Goal: Information Seeking & Learning: Find specific fact

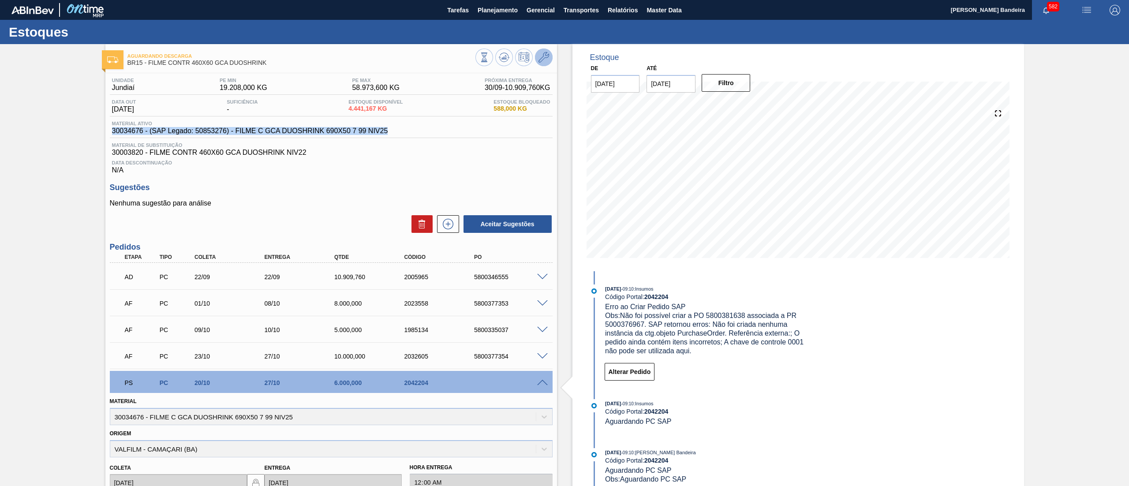
drag, startPoint x: 529, startPoint y: 60, endPoint x: 543, endPoint y: 60, distance: 13.7
click at [533, 60] on div at bounding box center [513, 58] width 77 height 20
click at [543, 60] on icon at bounding box center [543, 57] width 11 height 11
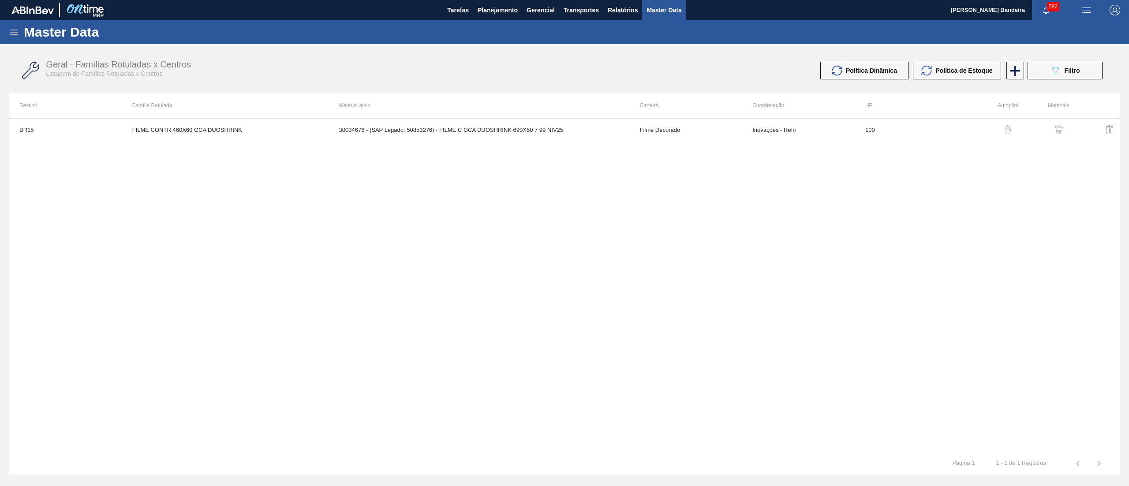
click at [1060, 132] on img "button" at bounding box center [1058, 129] width 9 height 9
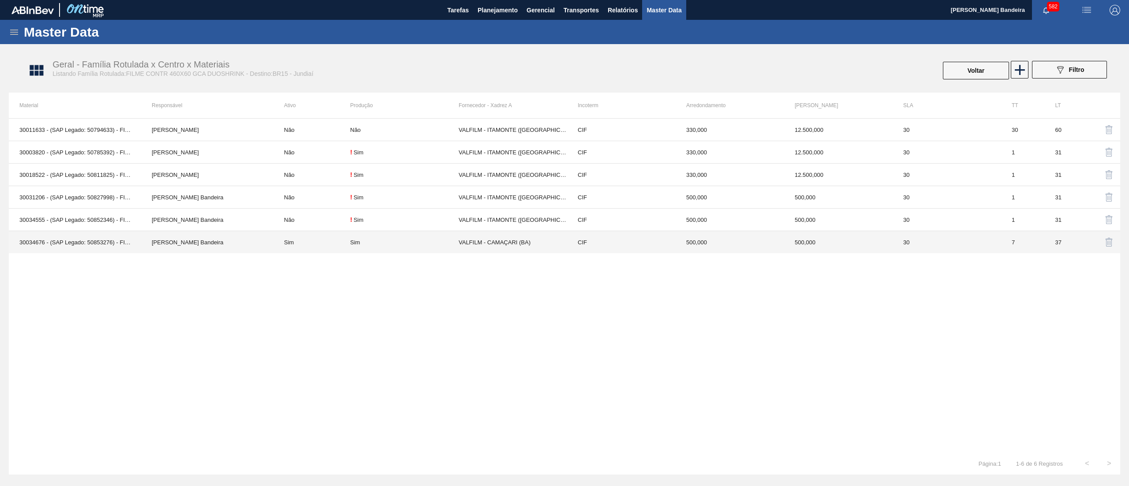
click at [494, 246] on td "VALFILM - CAMAÇARI (BA)" at bounding box center [512, 242] width 108 height 22
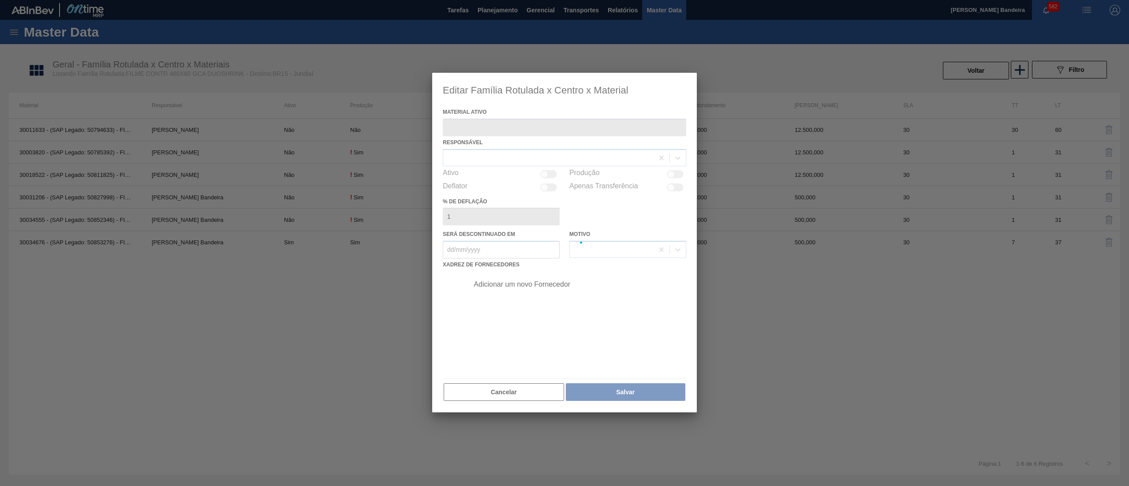
type ativo "30034676 - (SAP Legado: 50853276) - FILME C GCA DUOSHRINK 690X50 7 99 NIV25"
checkbox input "true"
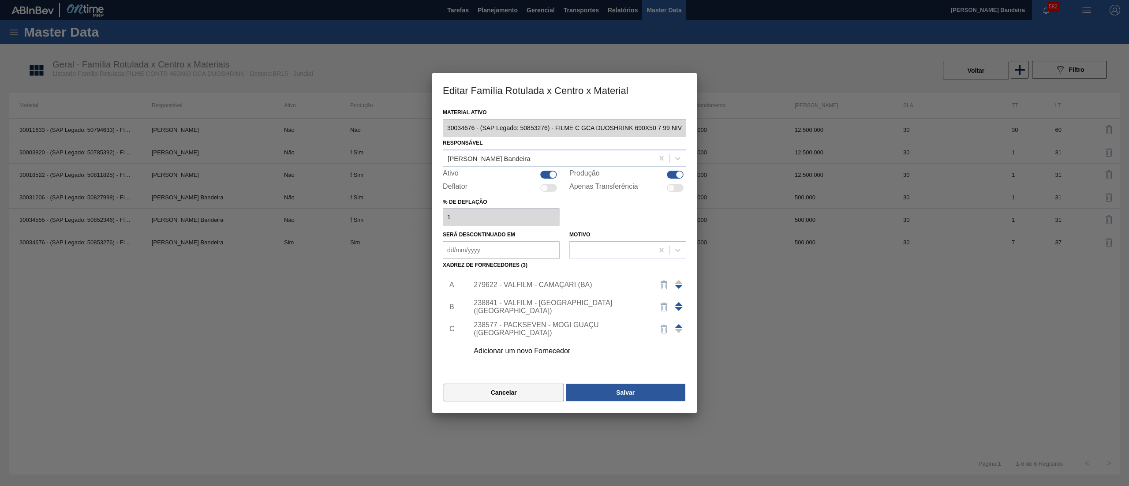
click at [524, 387] on button "Cancelar" at bounding box center [503, 393] width 120 height 18
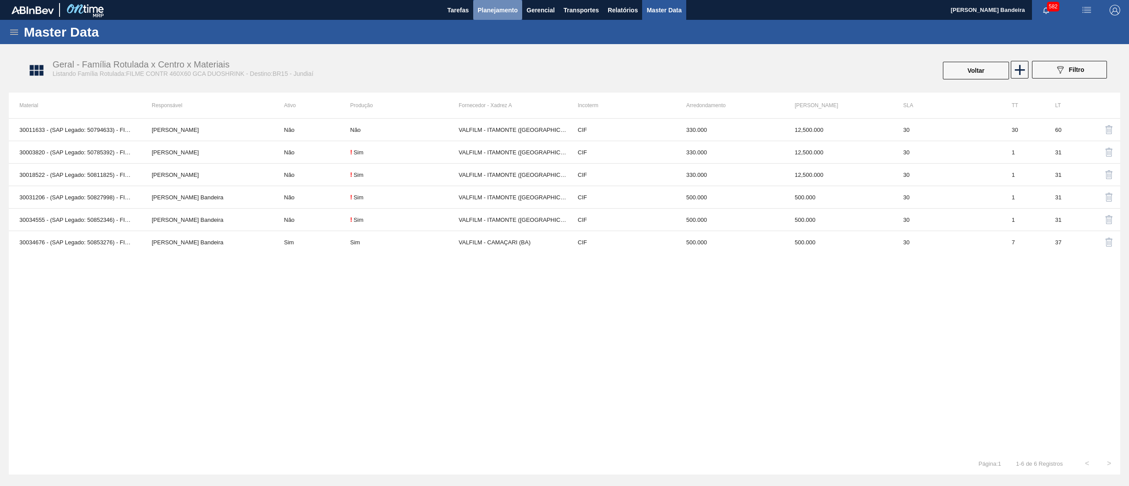
click at [492, 17] on button "Planejamento" at bounding box center [497, 10] width 49 height 20
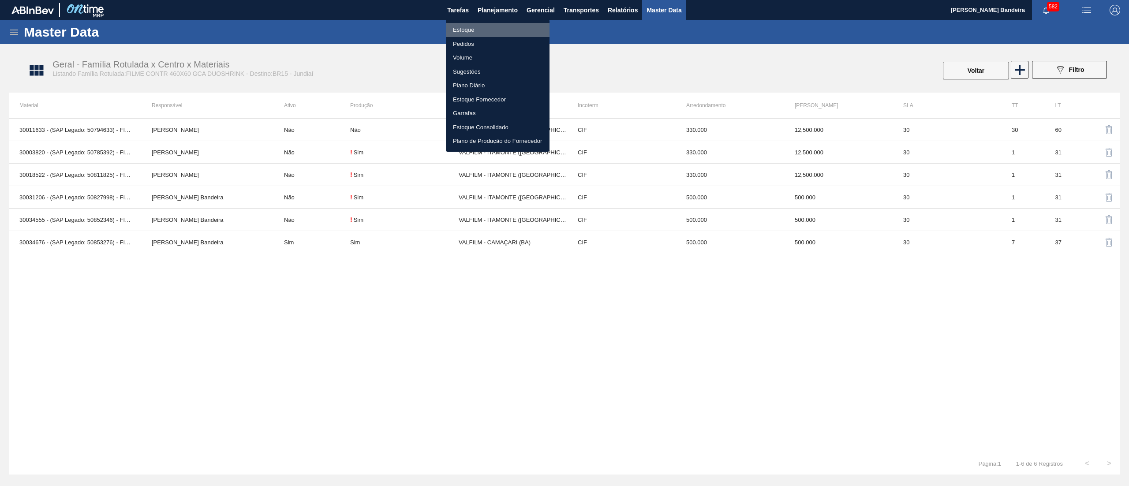
click at [491, 27] on li "Estoque" at bounding box center [498, 30] width 104 height 14
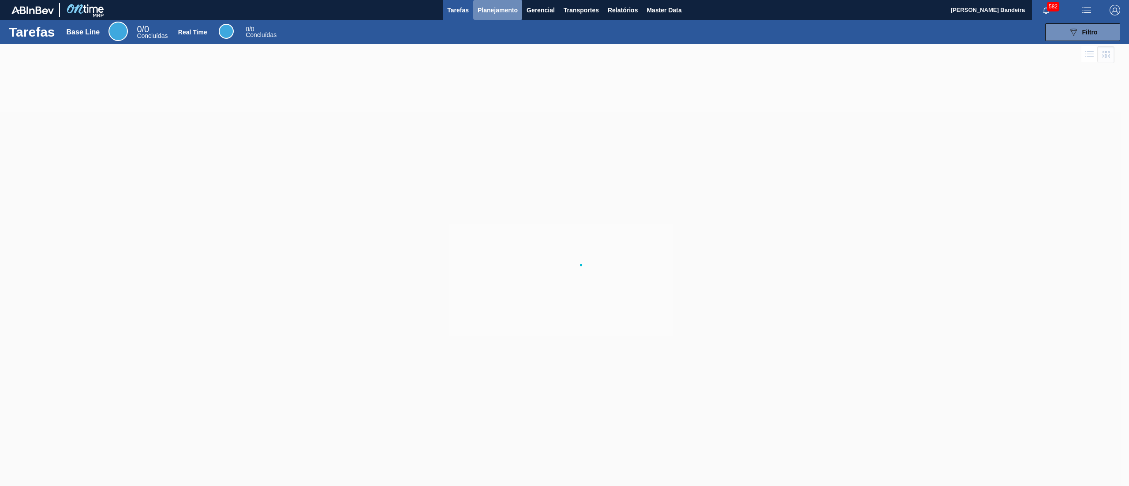
click at [488, 6] on span "Planejamento" at bounding box center [497, 10] width 40 height 11
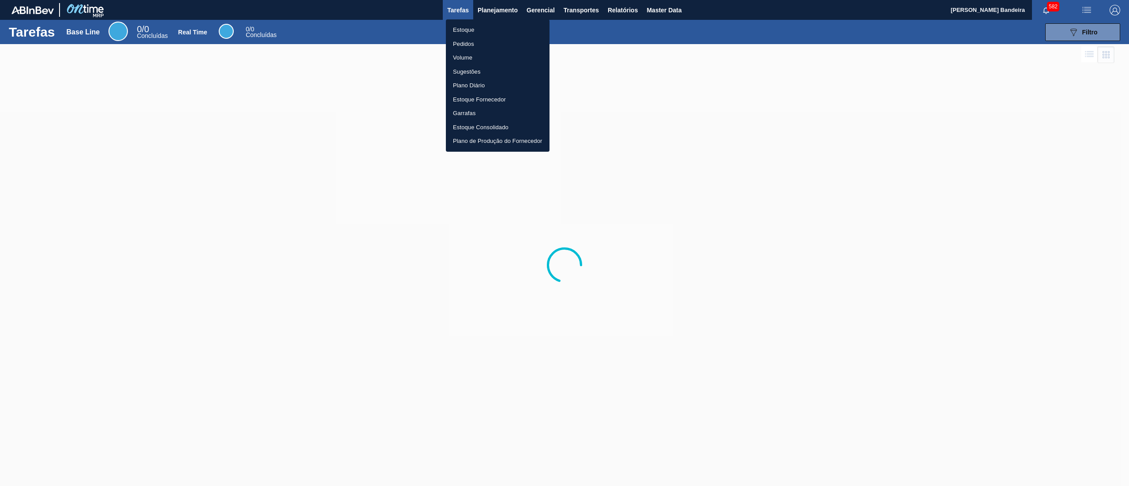
click at [484, 26] on li "Estoque" at bounding box center [498, 30] width 104 height 14
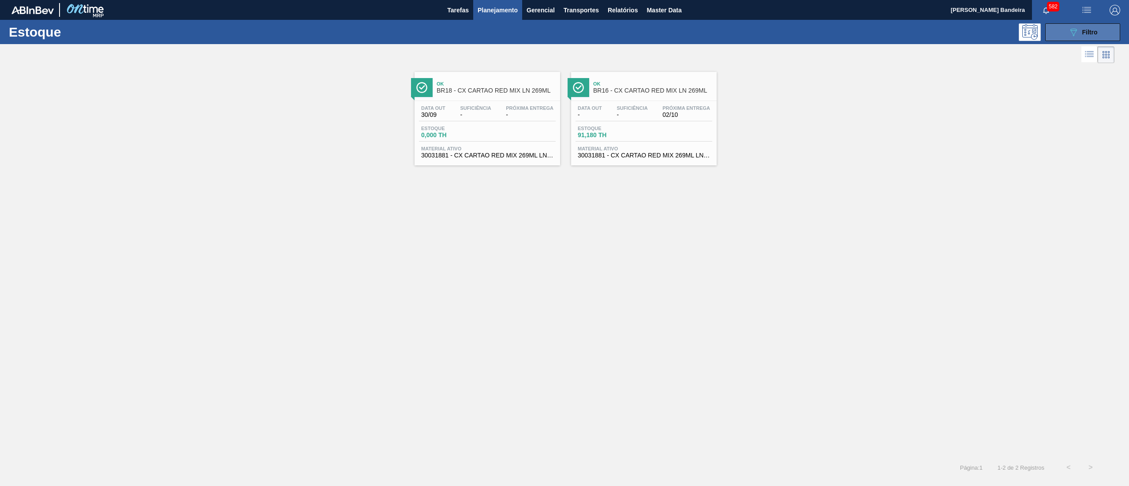
click at [1067, 30] on button "089F7B8B-B2A5-4AFE-B5C0-19BA573D28AC Filtro" at bounding box center [1082, 32] width 75 height 18
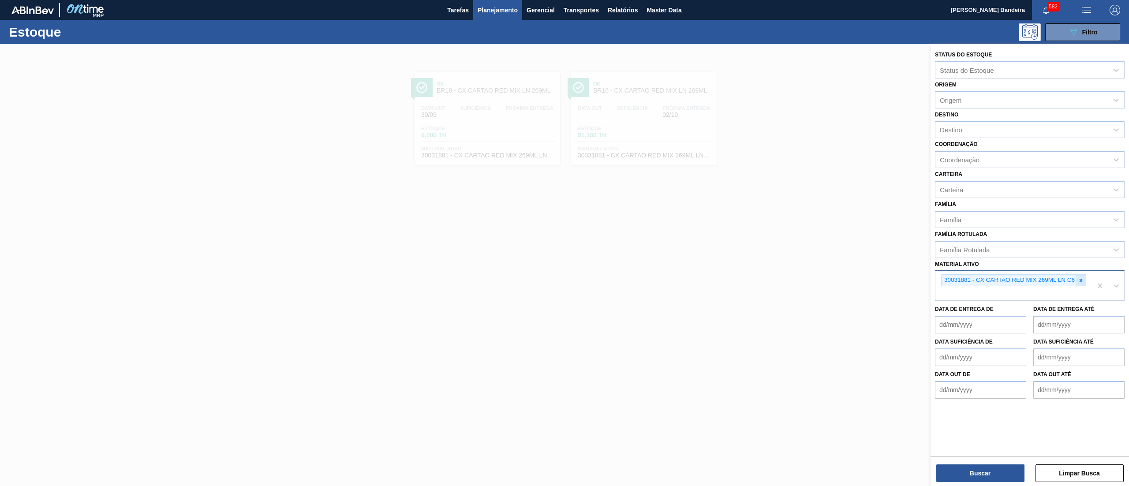
click at [1080, 279] on icon at bounding box center [1080, 280] width 3 height 3
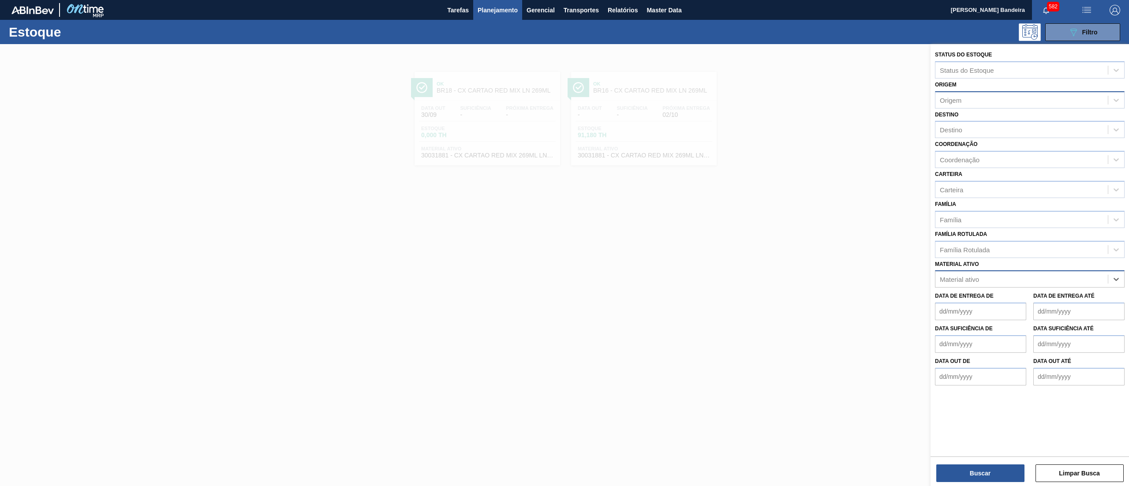
click at [960, 104] on div "Origem" at bounding box center [1021, 99] width 172 height 13
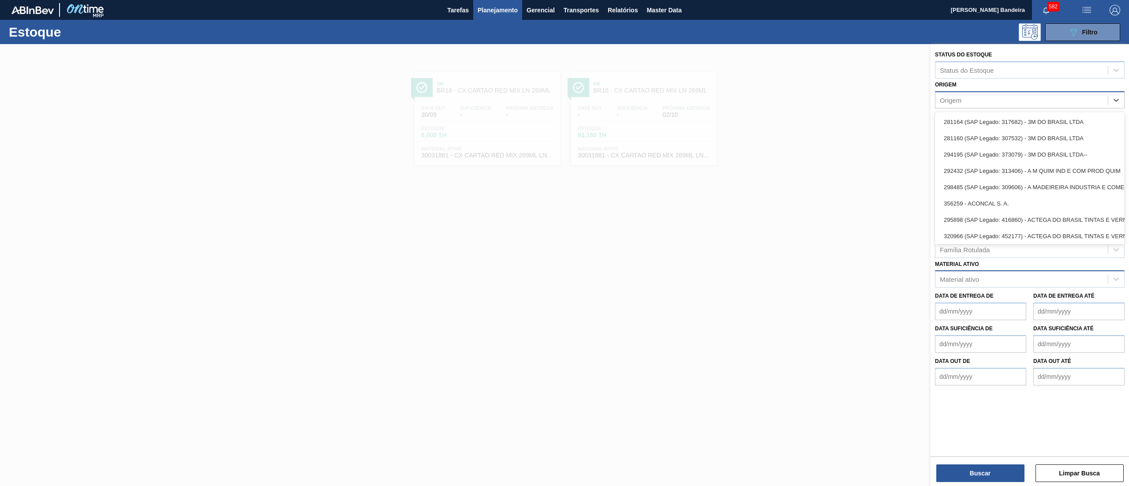
paste input "293534"
type input "293534"
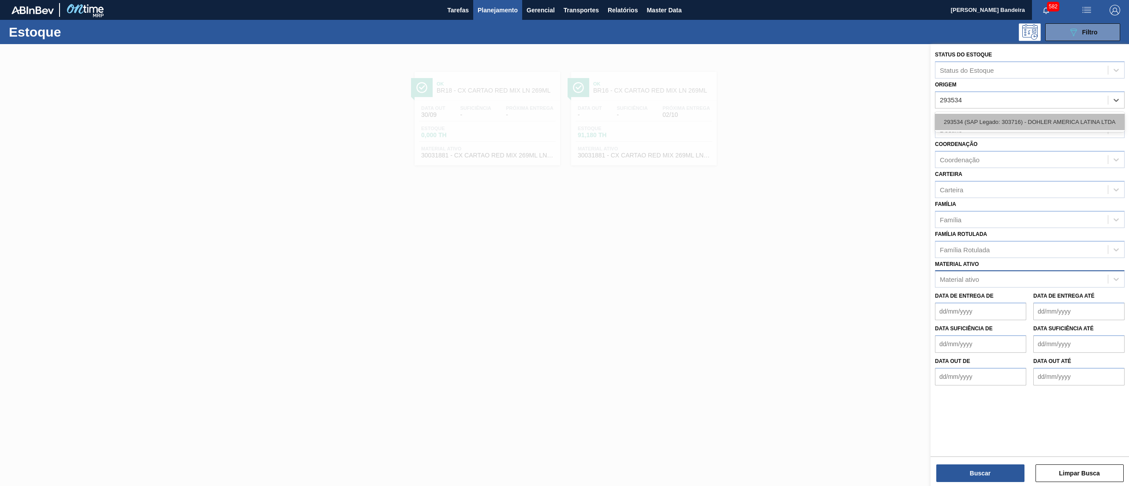
click at [963, 114] on div "293534 (SAP Legado: 303716) - DOHLER AMERICA LATINA LTDA" at bounding box center [1030, 122] width 190 height 16
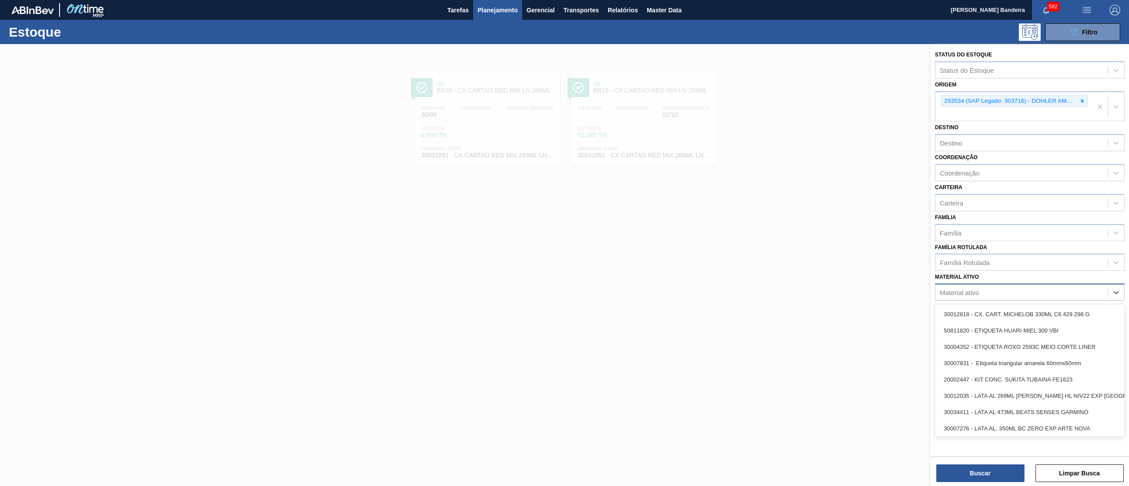
click at [992, 283] on div "Material ativo" at bounding box center [1030, 291] width 190 height 17
paste ativo "CORANTE CONC DE CARTAMO H33017"
type ativo "CORANTE CONC DE CARTAMO H33017"
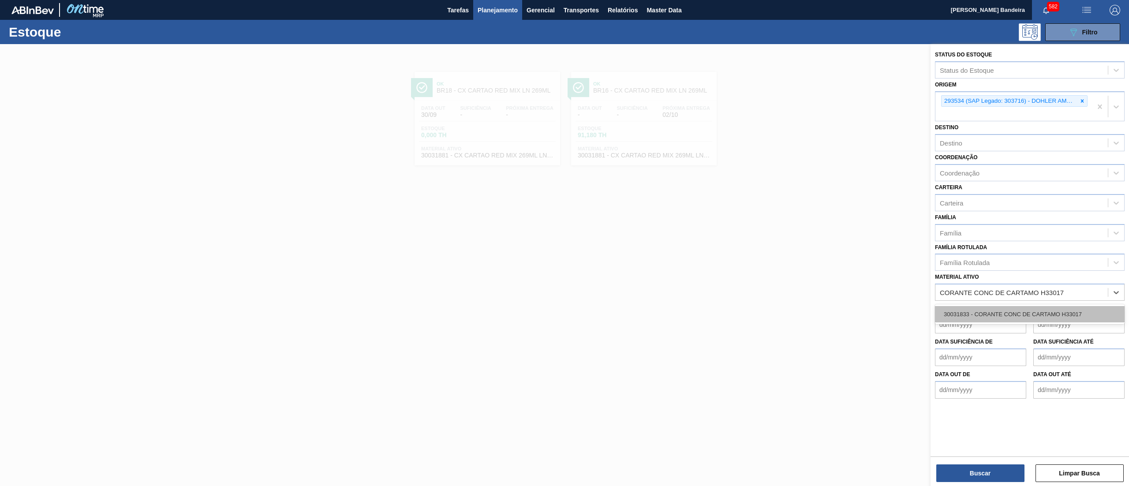
click at [995, 308] on div "30031833 - CORANTE CONC DE CARTAMO H33017" at bounding box center [1030, 314] width 190 height 16
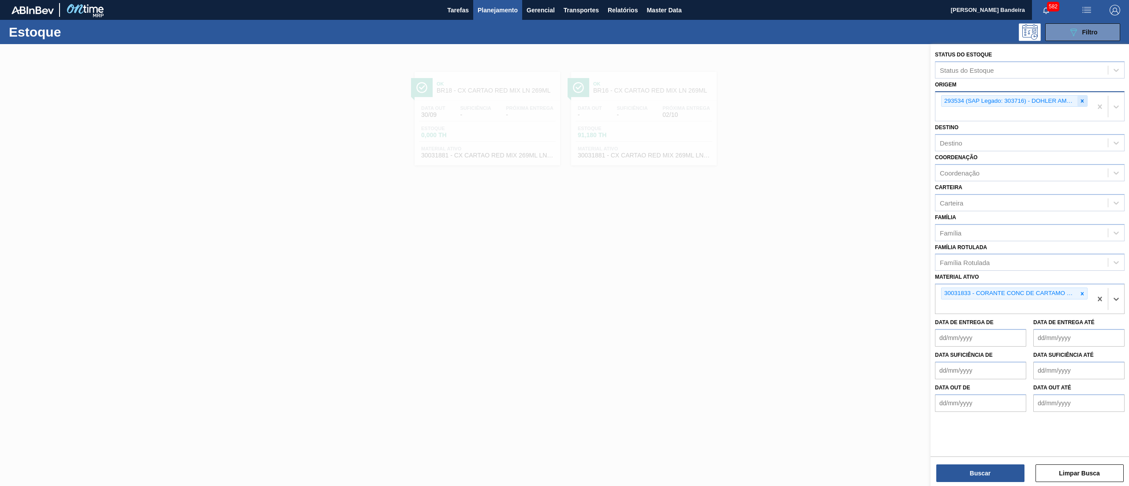
click at [1083, 96] on div at bounding box center [1082, 101] width 10 height 11
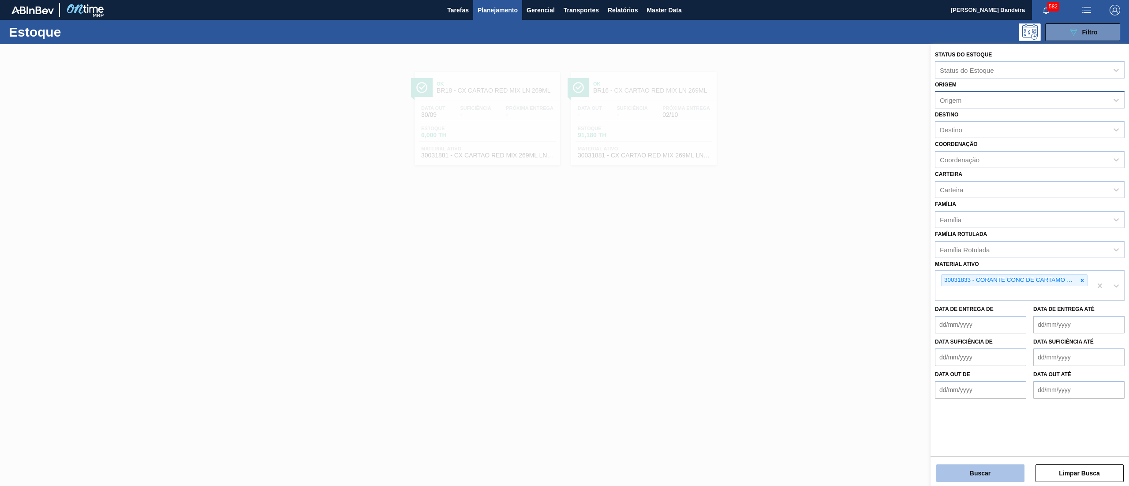
click at [958, 467] on button "Buscar" at bounding box center [980, 473] width 88 height 18
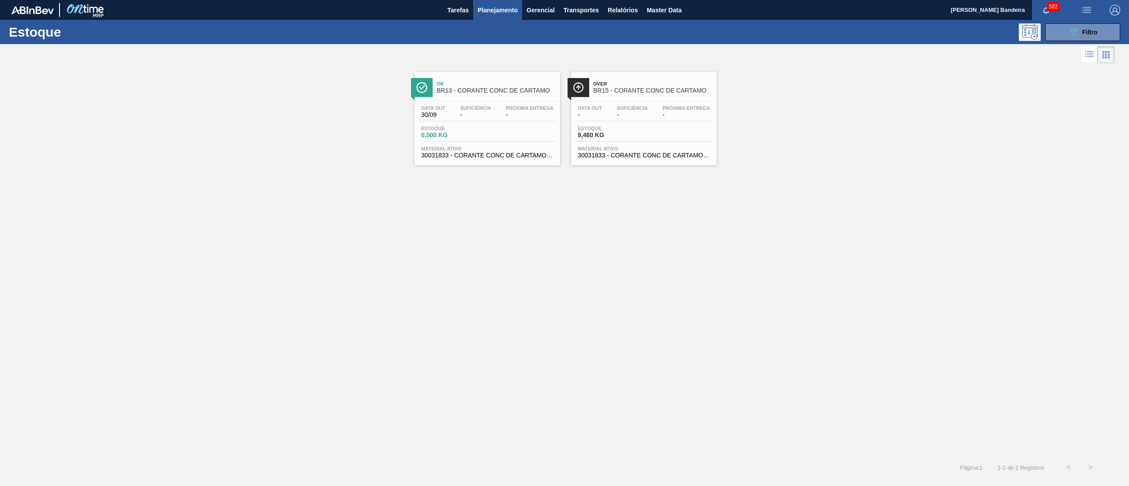
click at [607, 161] on div "Data out - Suficiência - Próxima Entrega - Estoque 9,460 KG Material ativo 3003…" at bounding box center [643, 131] width 145 height 60
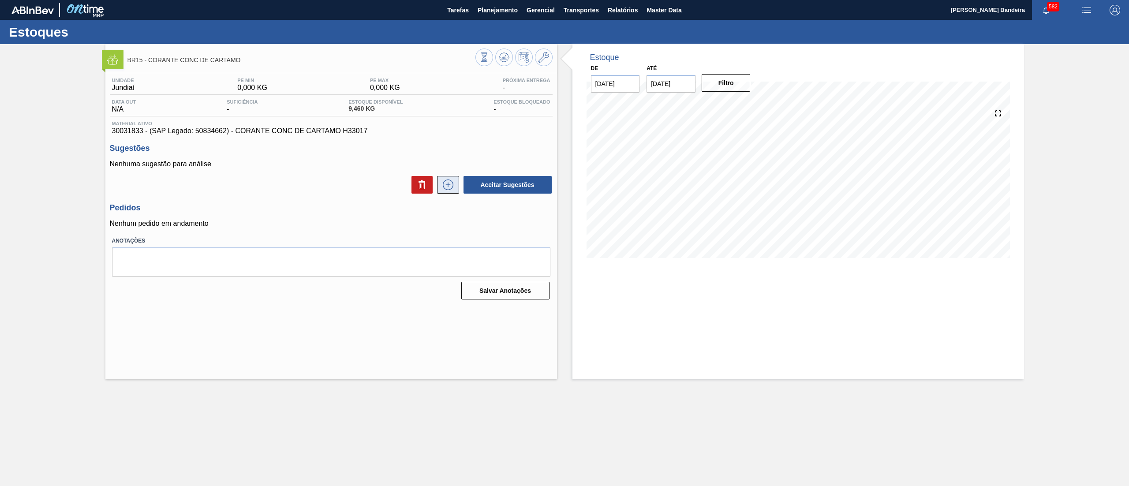
click at [445, 183] on icon at bounding box center [448, 184] width 14 height 11
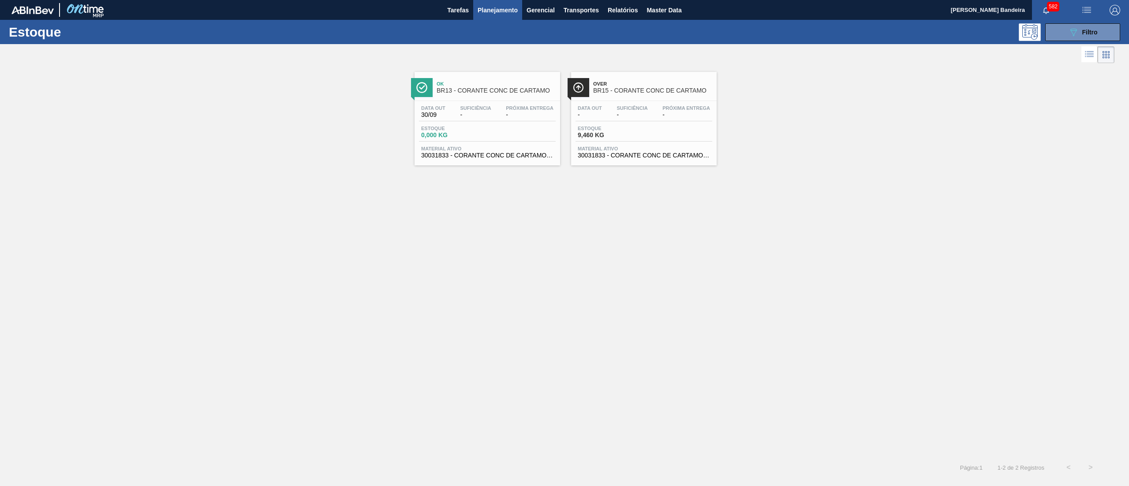
click at [474, 151] on span "Material ativo" at bounding box center [487, 148] width 132 height 5
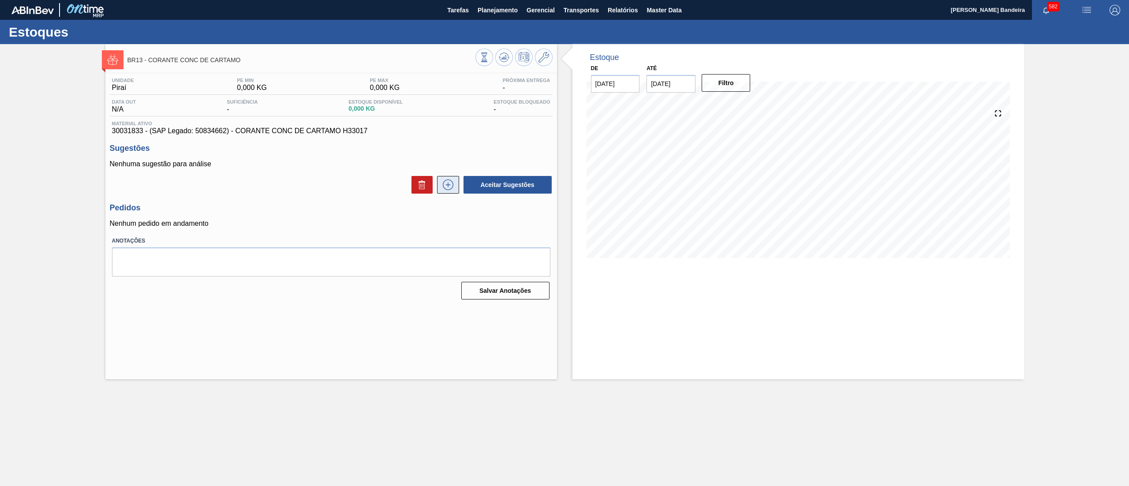
click at [446, 188] on icon at bounding box center [448, 184] width 14 height 11
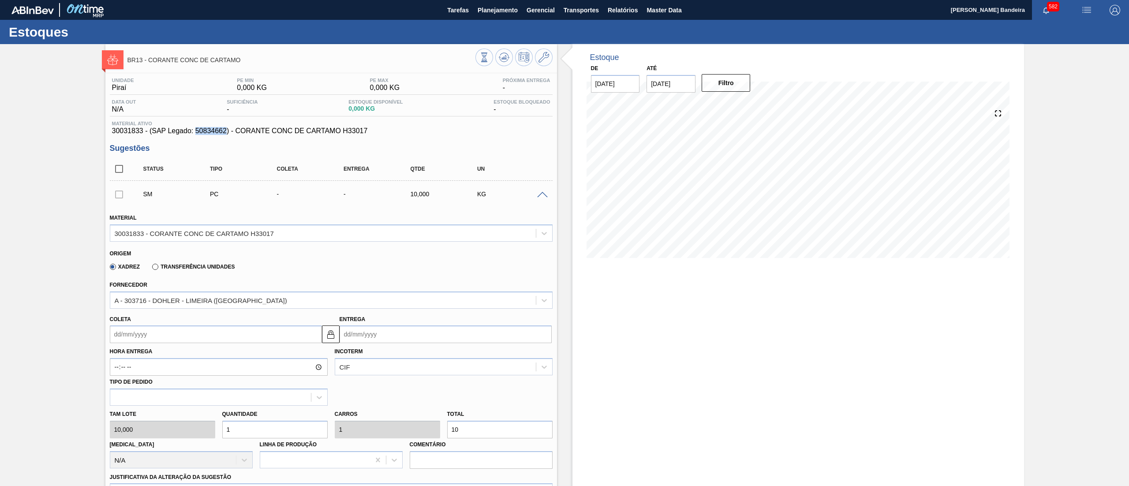
drag, startPoint x: 197, startPoint y: 134, endPoint x: 226, endPoint y: 134, distance: 29.5
click at [226, 134] on span "30031833 - (SAP Legado: 50834662) - CORANTE CONC DE CARTAMO H33017" at bounding box center [331, 131] width 438 height 8
copy span "50834662"
